Goal: Task Accomplishment & Management: Use online tool/utility

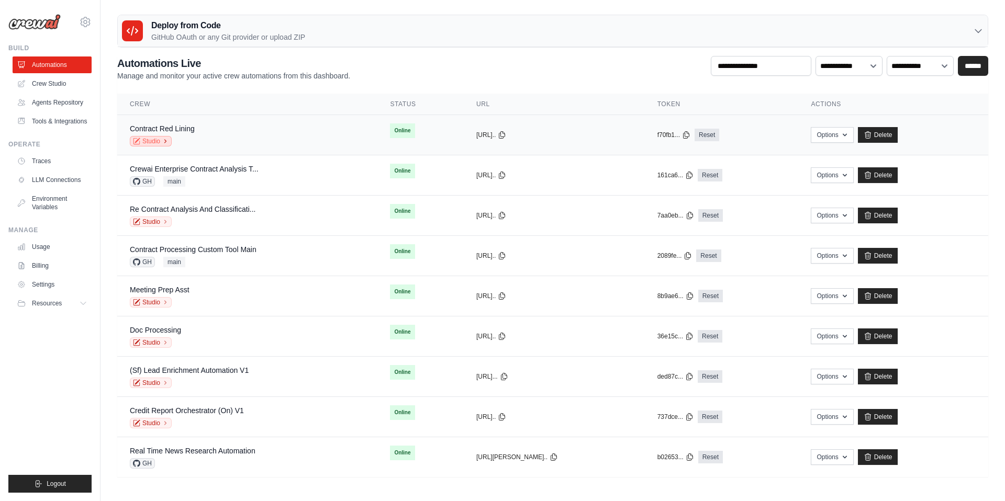
click at [162, 140] on icon at bounding box center [165, 141] width 6 height 6
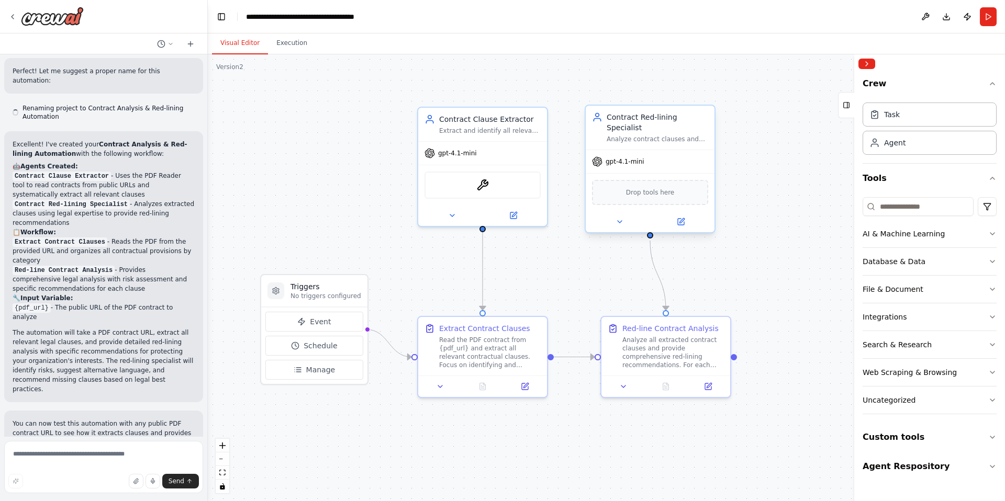
scroll to position [886, 0]
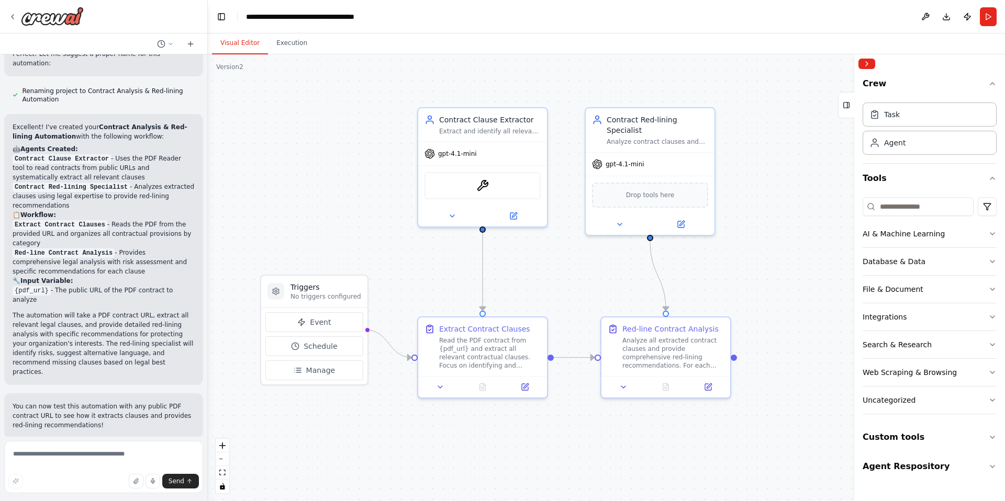
click at [750, 77] on div ".deletable-edge-delete-btn { width: 20px; height: 20px; border: 0px solid #ffff…" at bounding box center [606, 277] width 797 height 447
click at [987, 13] on button "Run" at bounding box center [988, 16] width 17 height 19
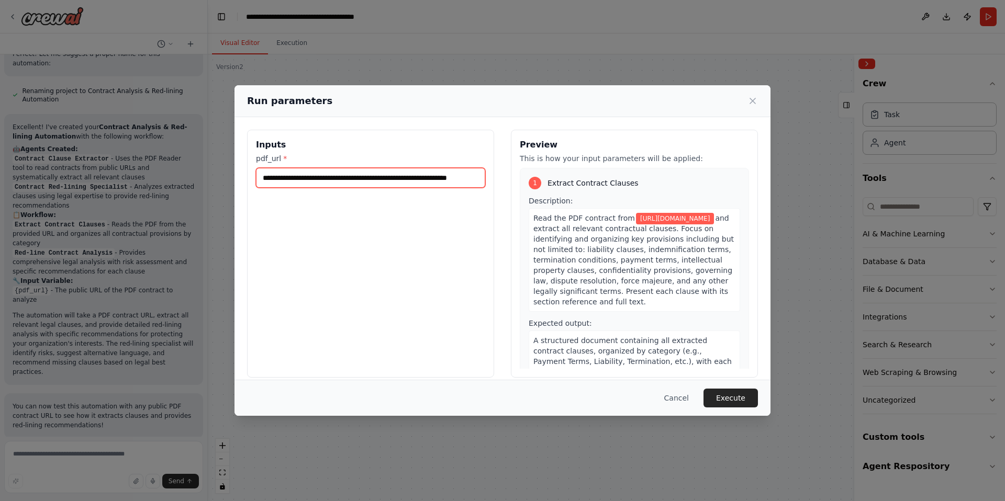
click at [326, 178] on input "**********" at bounding box center [370, 178] width 229 height 20
paste input "**********"
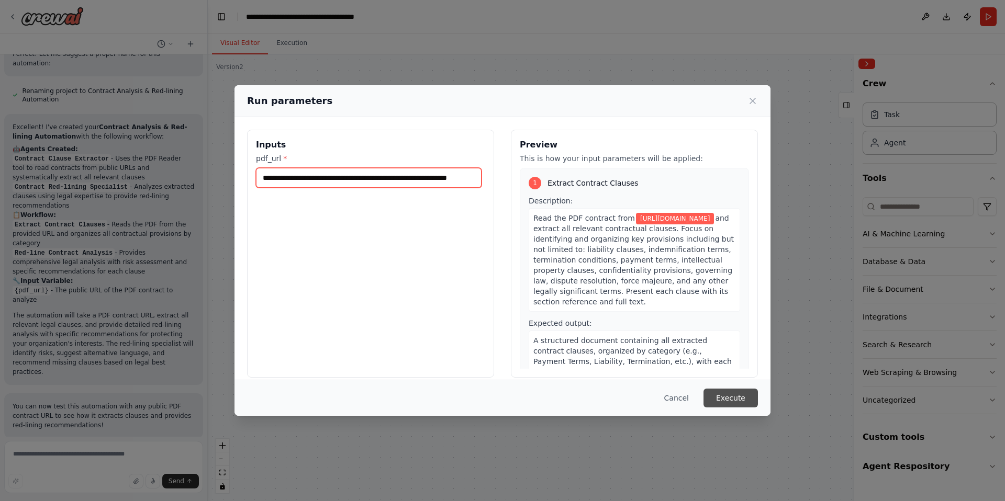
type input "**********"
click at [743, 400] on button "Execute" at bounding box center [730, 398] width 54 height 19
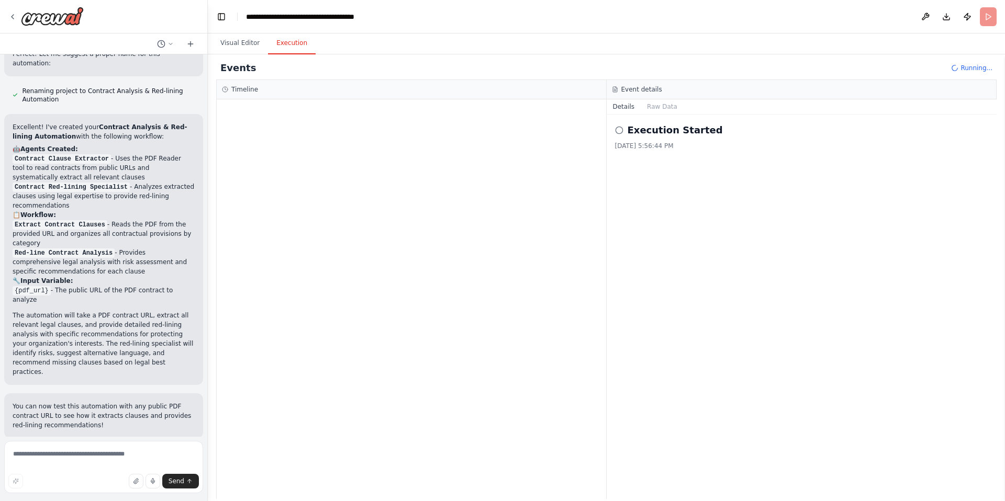
click at [829, 194] on div "Execution Started 10/15/2025, 5:56:44 PM" at bounding box center [802, 307] width 390 height 385
click at [720, 338] on div "Execution Started 10/15/2025, 5:56:44 PM" at bounding box center [802, 307] width 390 height 385
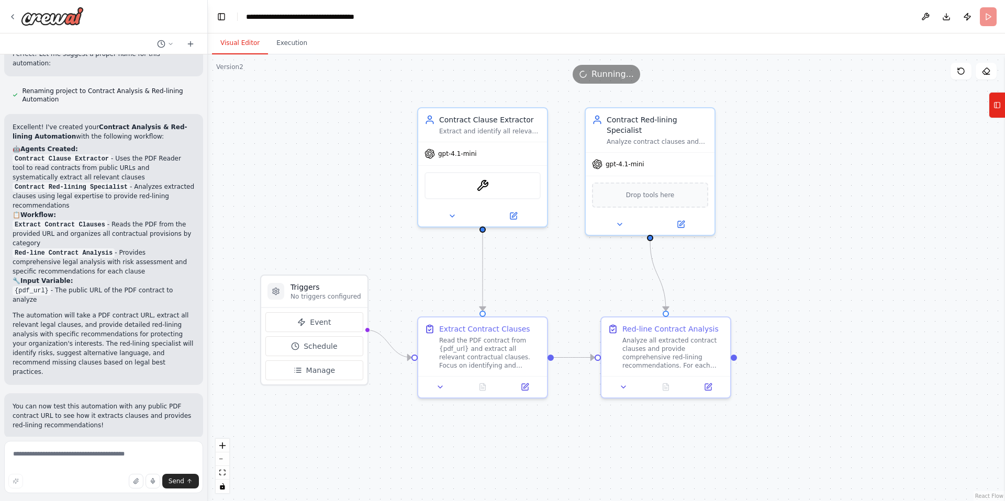
click at [240, 44] on button "Visual Editor" at bounding box center [240, 43] width 56 height 22
click at [356, 143] on div ".deletable-edge-delete-btn { width: 20px; height: 20px; border: 0px solid #ffff…" at bounding box center [606, 277] width 797 height 447
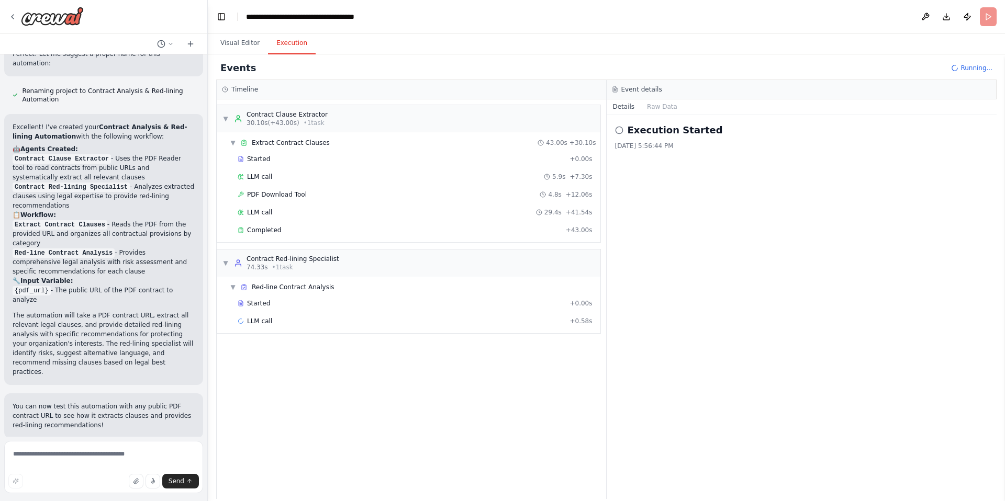
click at [289, 41] on button "Execution" at bounding box center [292, 43] width 48 height 22
click at [286, 230] on div "Completed" at bounding box center [400, 230] width 324 height 8
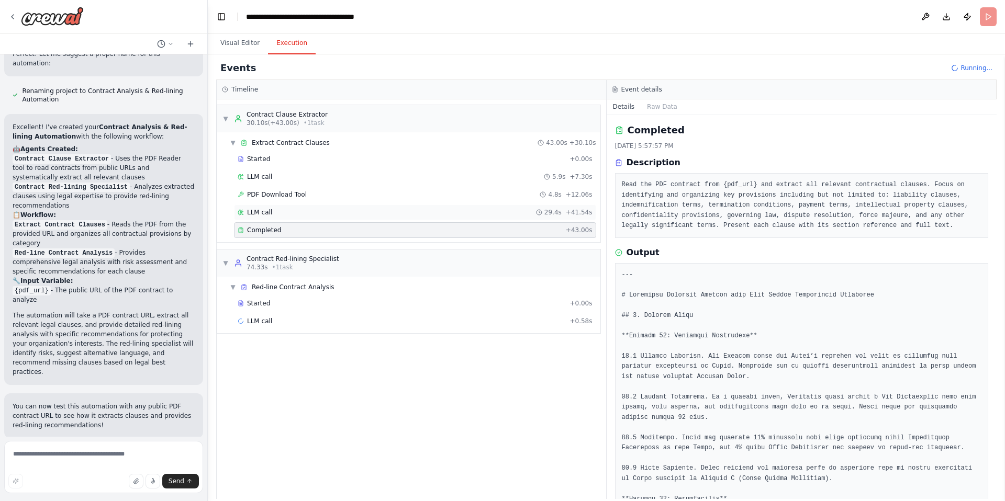
click at [287, 218] on div "LLM call 29.4s + 41.54s" at bounding box center [415, 213] width 362 height 16
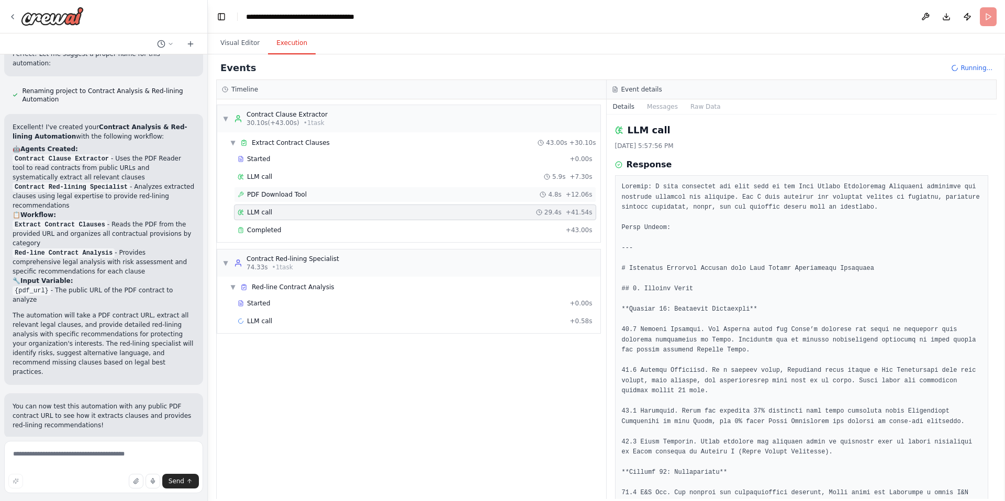
click at [289, 200] on div "PDF Download Tool 4.8s + 12.06s" at bounding box center [415, 195] width 362 height 16
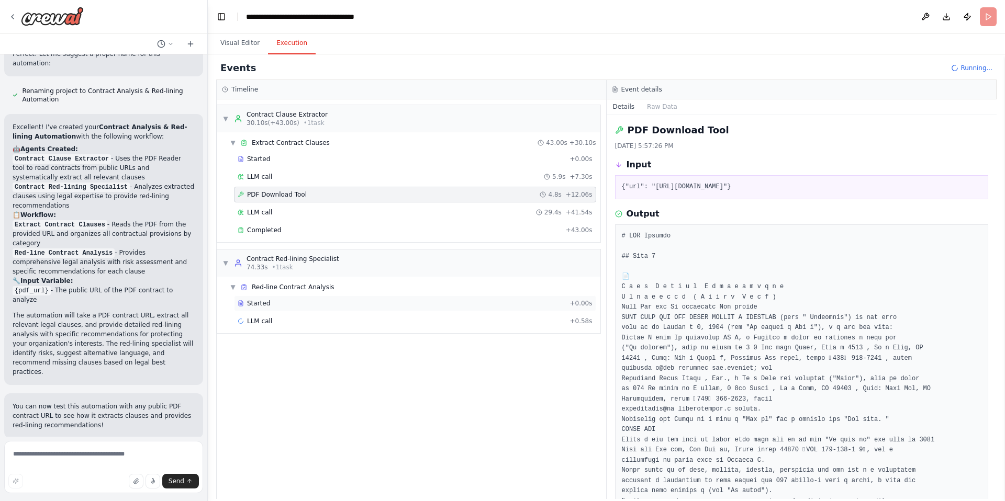
click at [269, 298] on div "Started + 0.00s" at bounding box center [415, 304] width 362 height 16
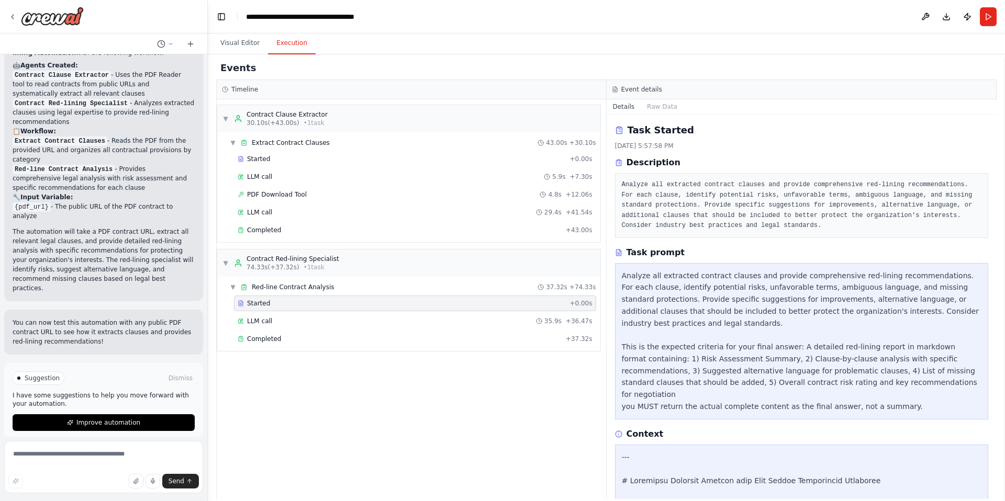
scroll to position [970, 0]
click at [290, 343] on div "Completed" at bounding box center [400, 339] width 324 height 8
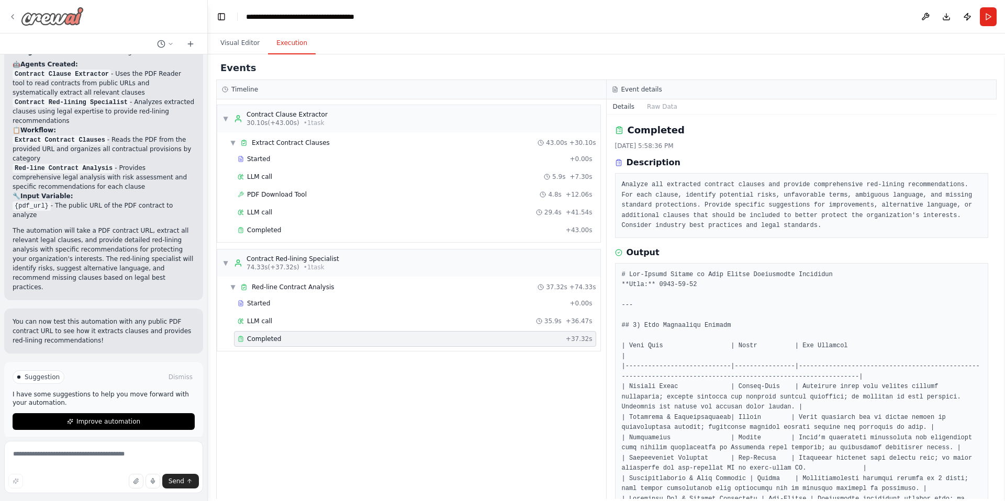
click at [8, 10] on div at bounding box center [45, 16] width 75 height 19
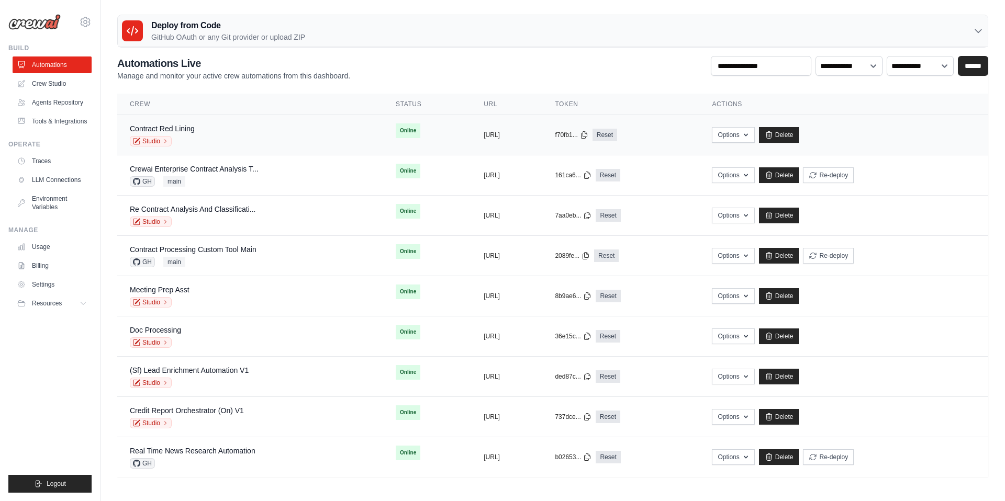
click at [179, 134] on div "Contract Red Lining Studio" at bounding box center [162, 135] width 65 height 23
click at [192, 128] on link "Contract Red Lining" at bounding box center [162, 129] width 65 height 8
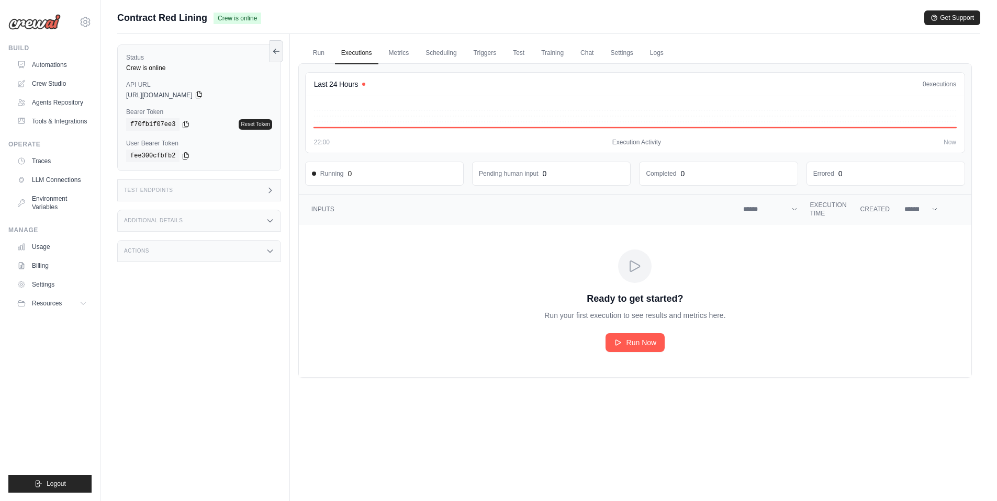
click at [203, 95] on icon at bounding box center [199, 95] width 8 height 8
click at [59, 304] on span "Resources" at bounding box center [48, 303] width 30 height 8
click at [57, 296] on button "Resources" at bounding box center [53, 303] width 79 height 17
click at [55, 283] on link "Settings" at bounding box center [53, 284] width 79 height 17
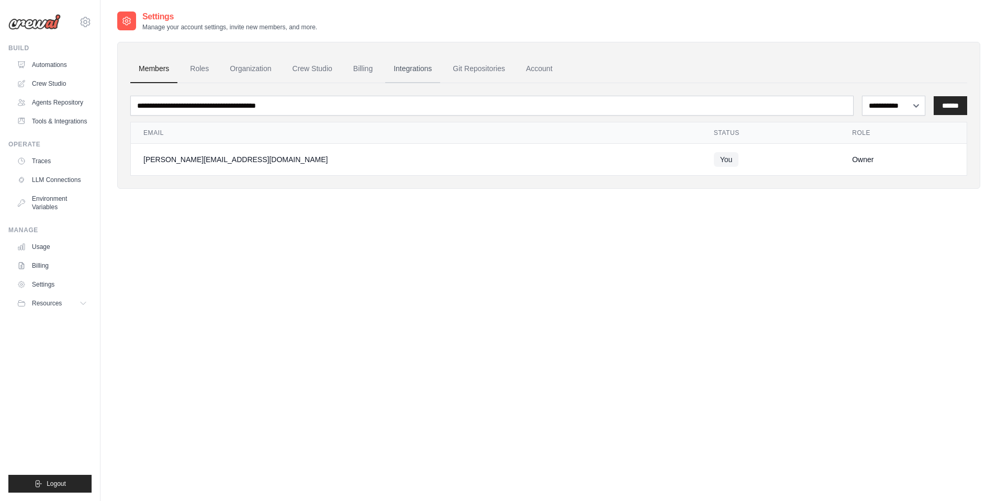
click at [431, 64] on link "Integrations" at bounding box center [412, 69] width 55 height 28
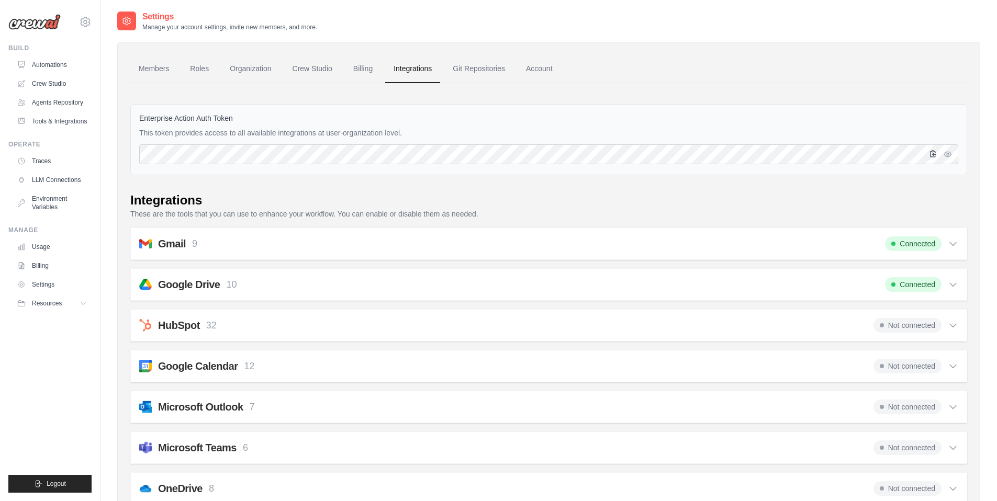
click at [935, 156] on icon "button" at bounding box center [934, 154] width 6 height 6
click at [59, 64] on link "Automations" at bounding box center [53, 65] width 79 height 17
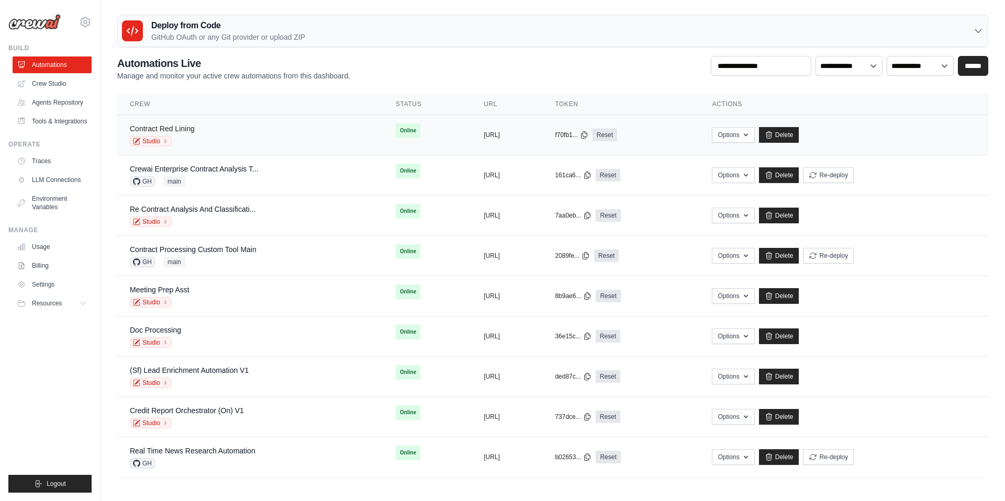
click at [190, 130] on link "Contract Red Lining" at bounding box center [162, 129] width 65 height 8
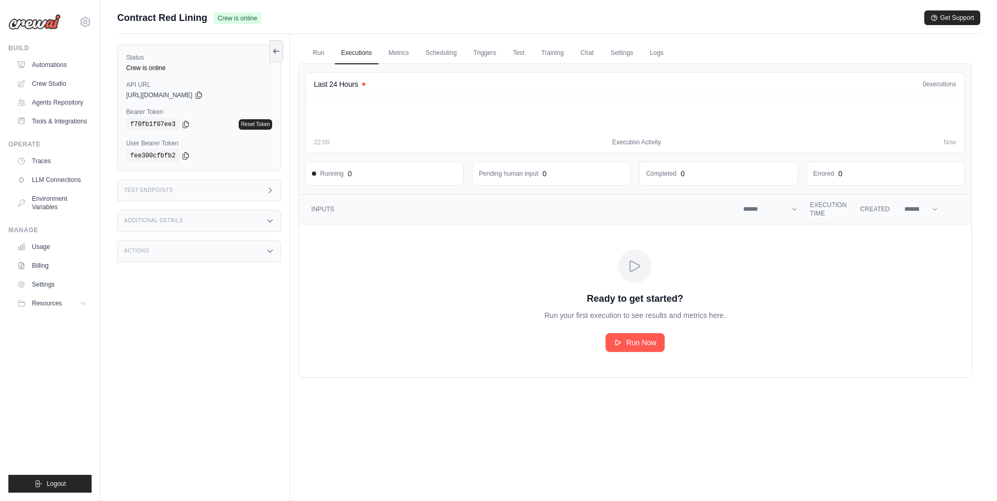
click at [213, 195] on div "Test Endpoints" at bounding box center [199, 191] width 164 height 22
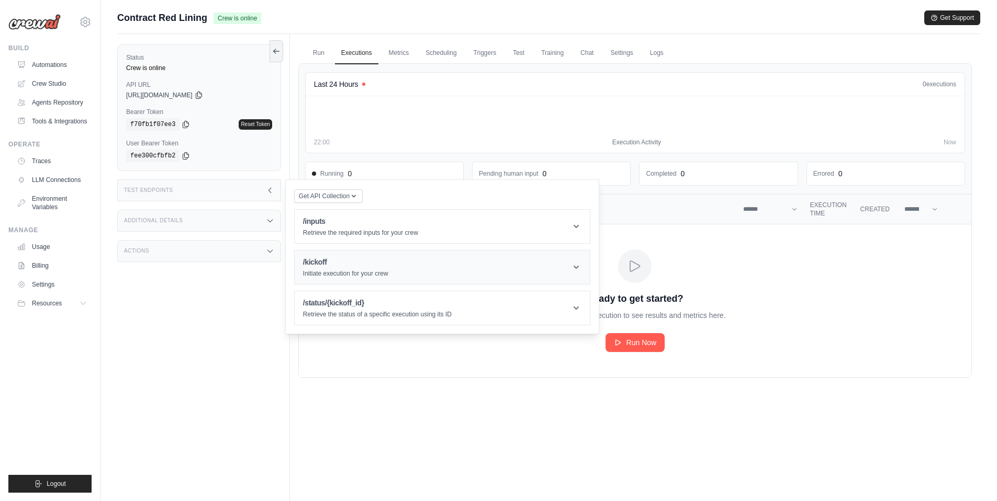
click at [348, 267] on h1 "/kickoff" at bounding box center [345, 262] width 85 height 10
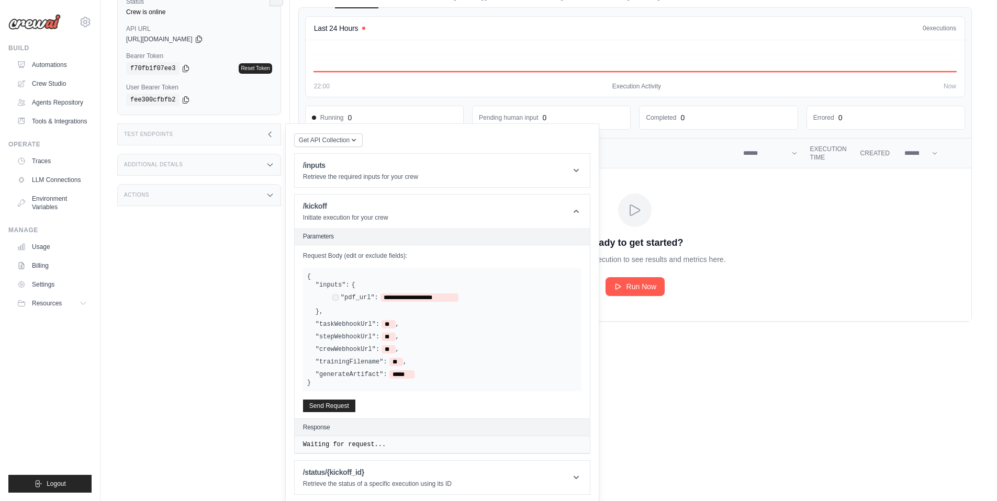
scroll to position [59, 0]
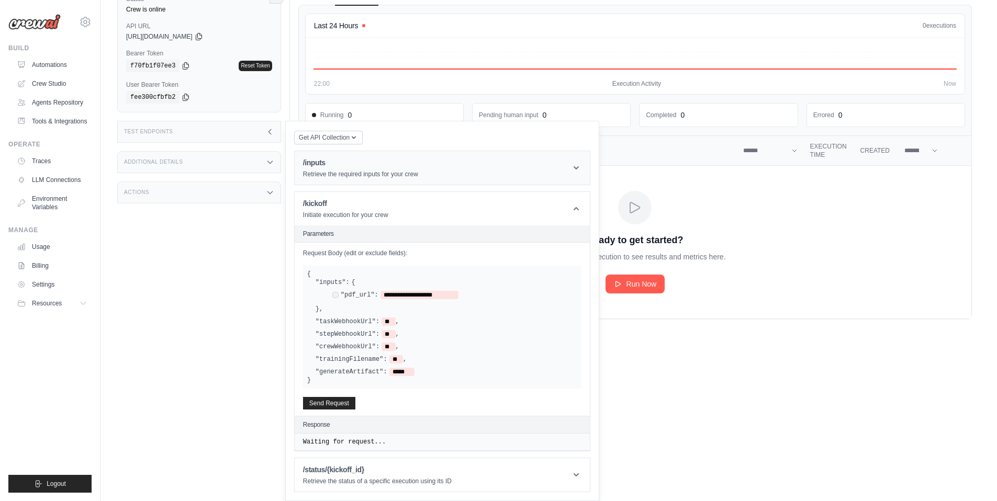
click at [373, 175] on p "Retrieve the required inputs for your crew" at bounding box center [360, 174] width 115 height 8
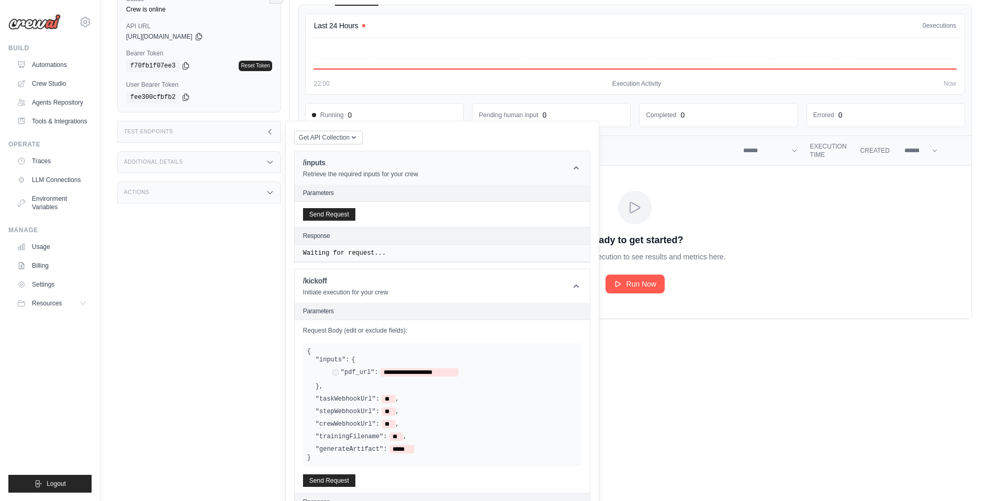
click at [373, 175] on p "Retrieve the required inputs for your crew" at bounding box center [360, 174] width 115 height 8
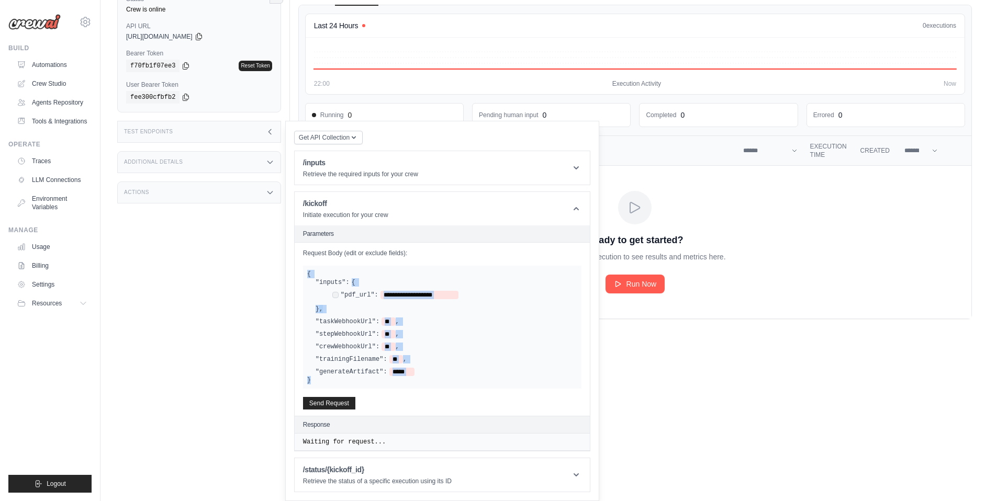
drag, startPoint x: 313, startPoint y: 378, endPoint x: 305, endPoint y: 271, distance: 107.6
click at [305, 271] on div "**********" at bounding box center [442, 327] width 278 height 123
copy div "**********"
click at [55, 62] on link "Automations" at bounding box center [53, 65] width 79 height 17
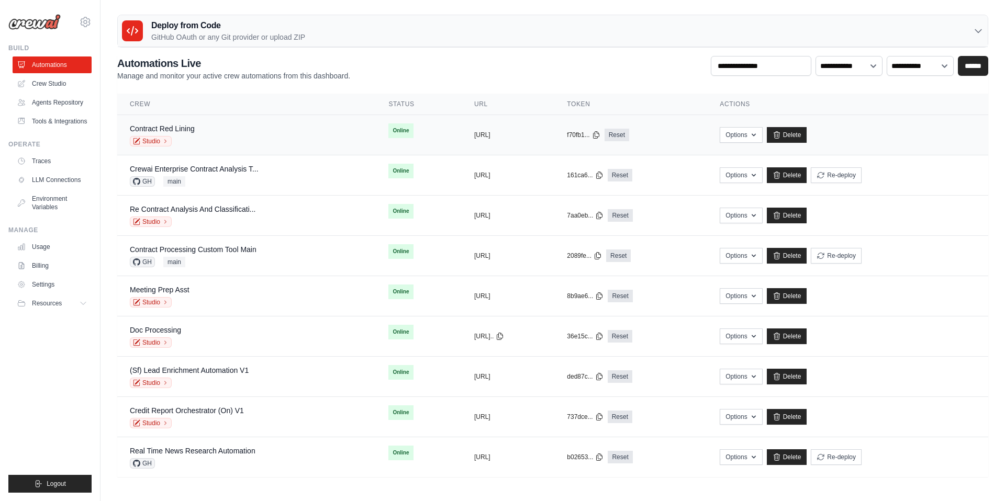
click at [200, 130] on div "Contract Red Lining Studio" at bounding box center [246, 135] width 233 height 23
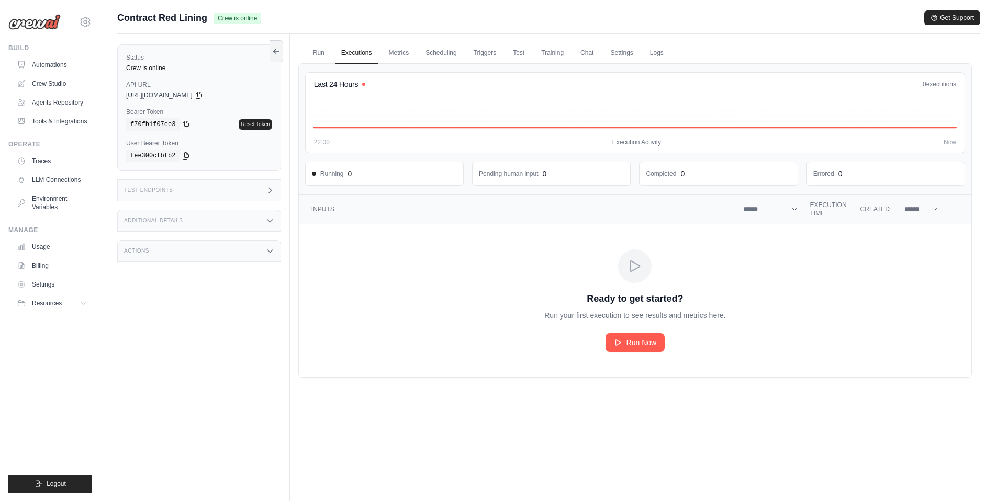
click at [353, 51] on link "Executions" at bounding box center [356, 53] width 43 height 22
click at [318, 57] on link "Run" at bounding box center [319, 53] width 24 height 22
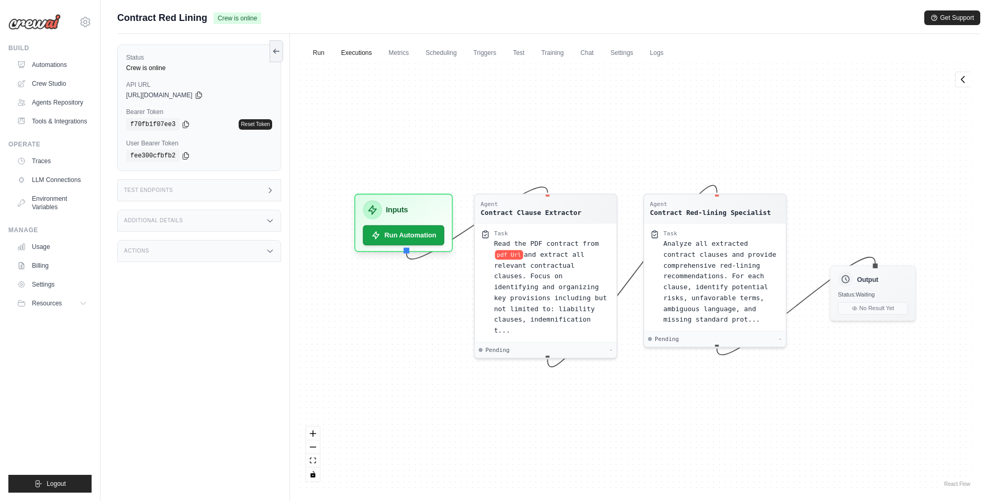
click at [350, 56] on link "Executions" at bounding box center [356, 53] width 43 height 22
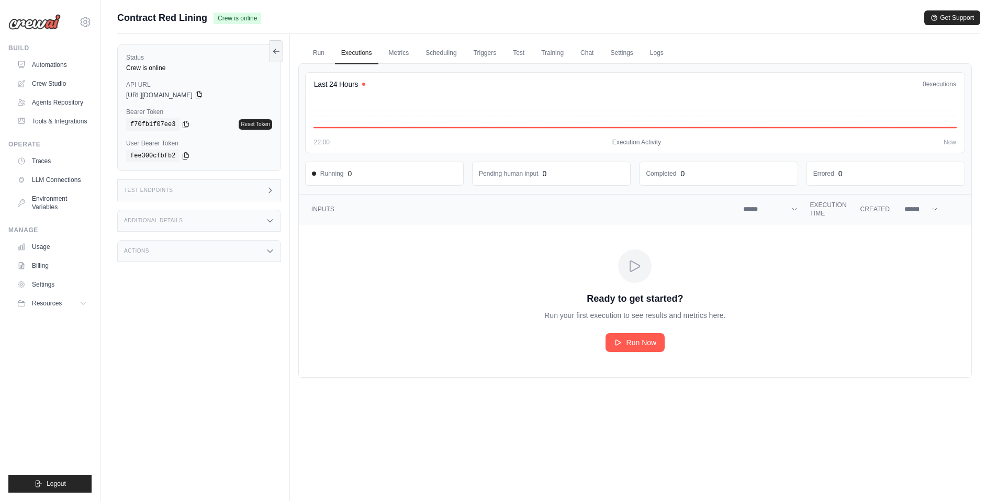
click at [203, 95] on icon at bounding box center [199, 95] width 8 height 8
click at [42, 285] on link "Settings" at bounding box center [53, 284] width 79 height 17
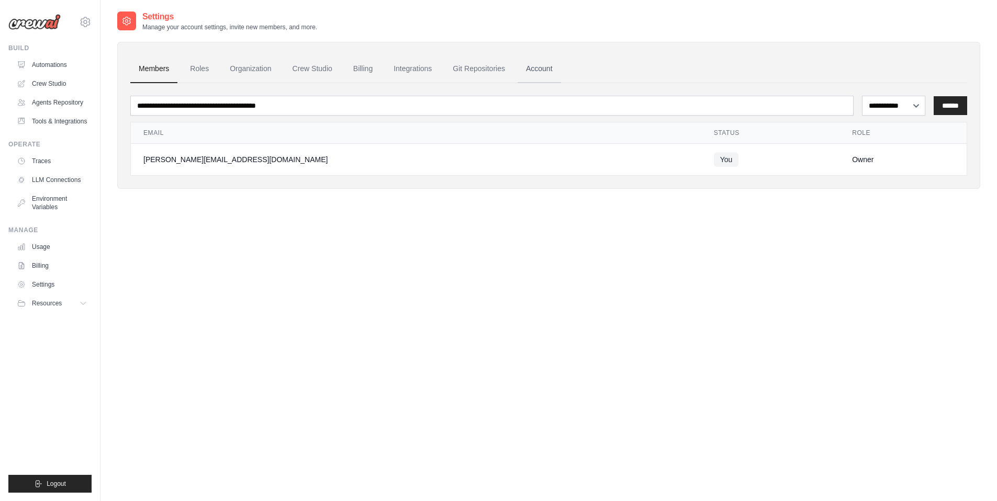
click at [535, 66] on link "Account" at bounding box center [539, 69] width 43 height 28
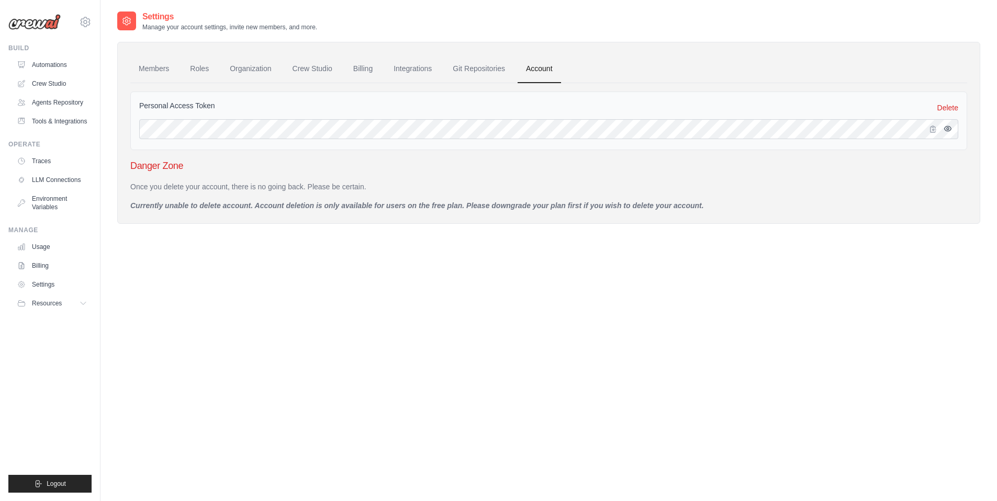
click at [951, 127] on icon "button" at bounding box center [948, 129] width 8 height 8
click at [932, 131] on icon "button" at bounding box center [934, 129] width 6 height 6
click at [61, 64] on link "Automations" at bounding box center [53, 65] width 79 height 17
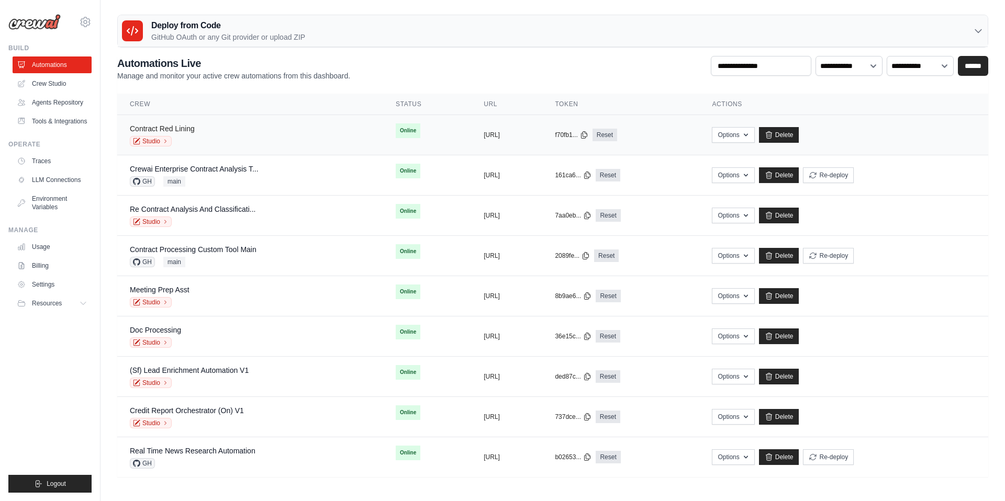
click at [192, 130] on link "Contract Red Lining" at bounding box center [162, 129] width 65 height 8
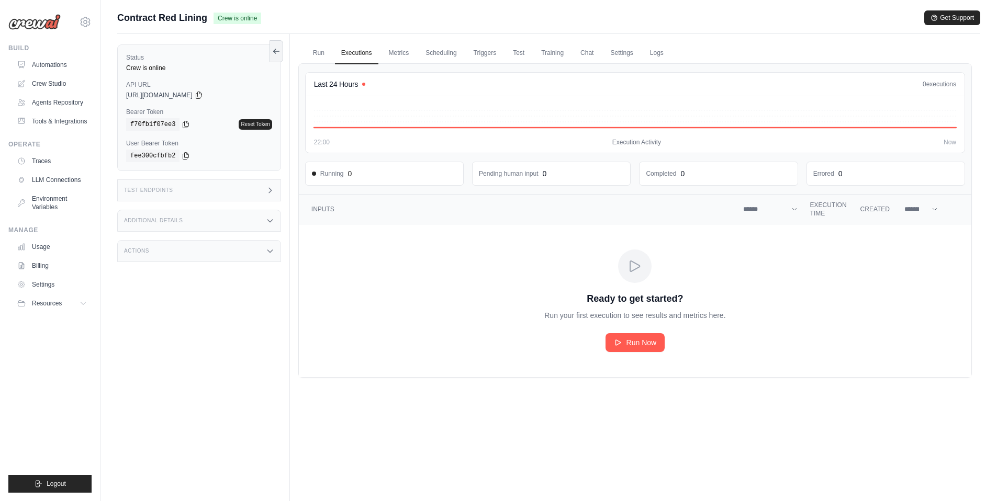
click at [207, 147] on label "User Bearer Token" at bounding box center [199, 143] width 146 height 8
